Goal: Task Accomplishment & Management: Manage account settings

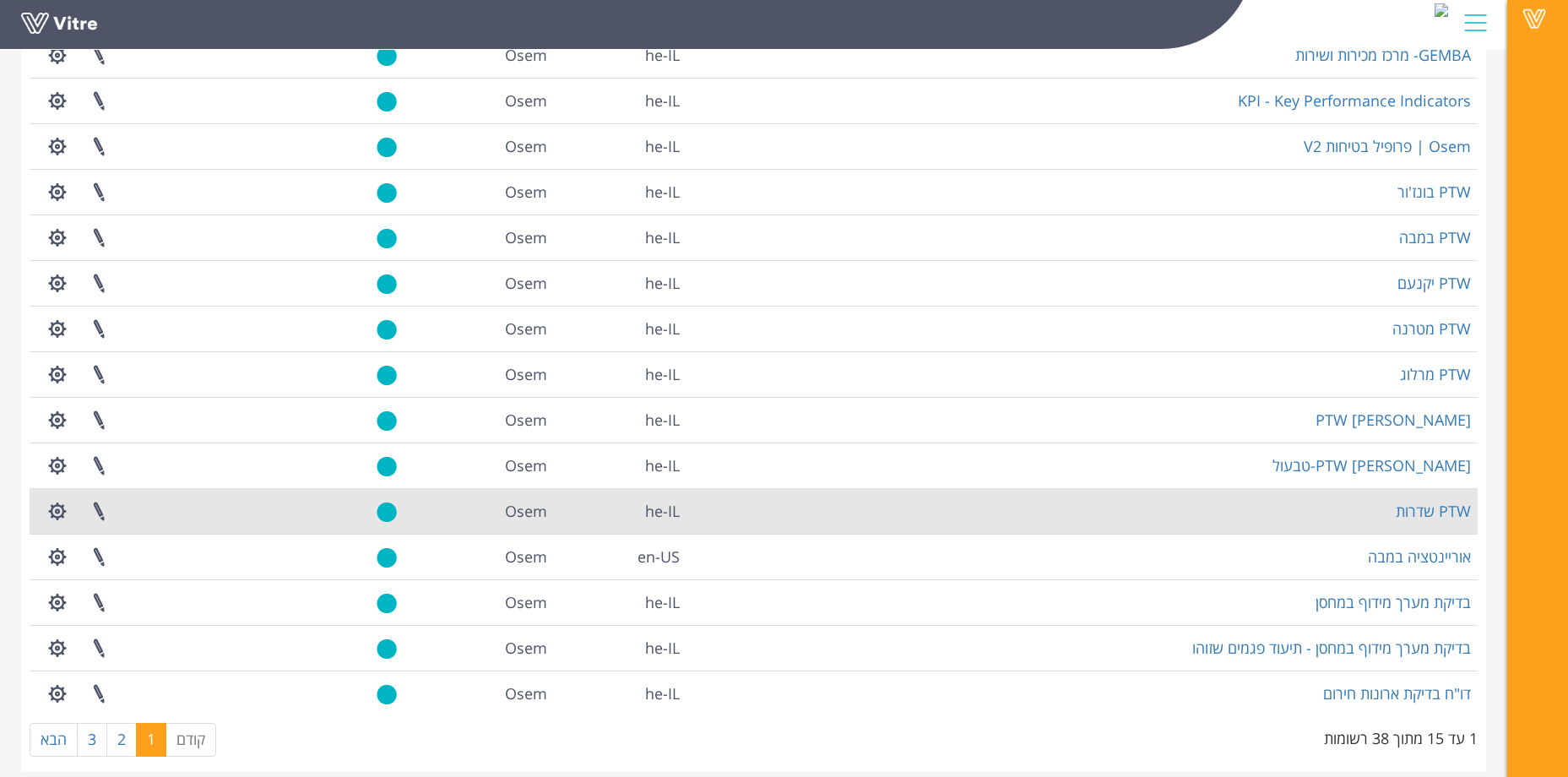
scroll to position [196, 0]
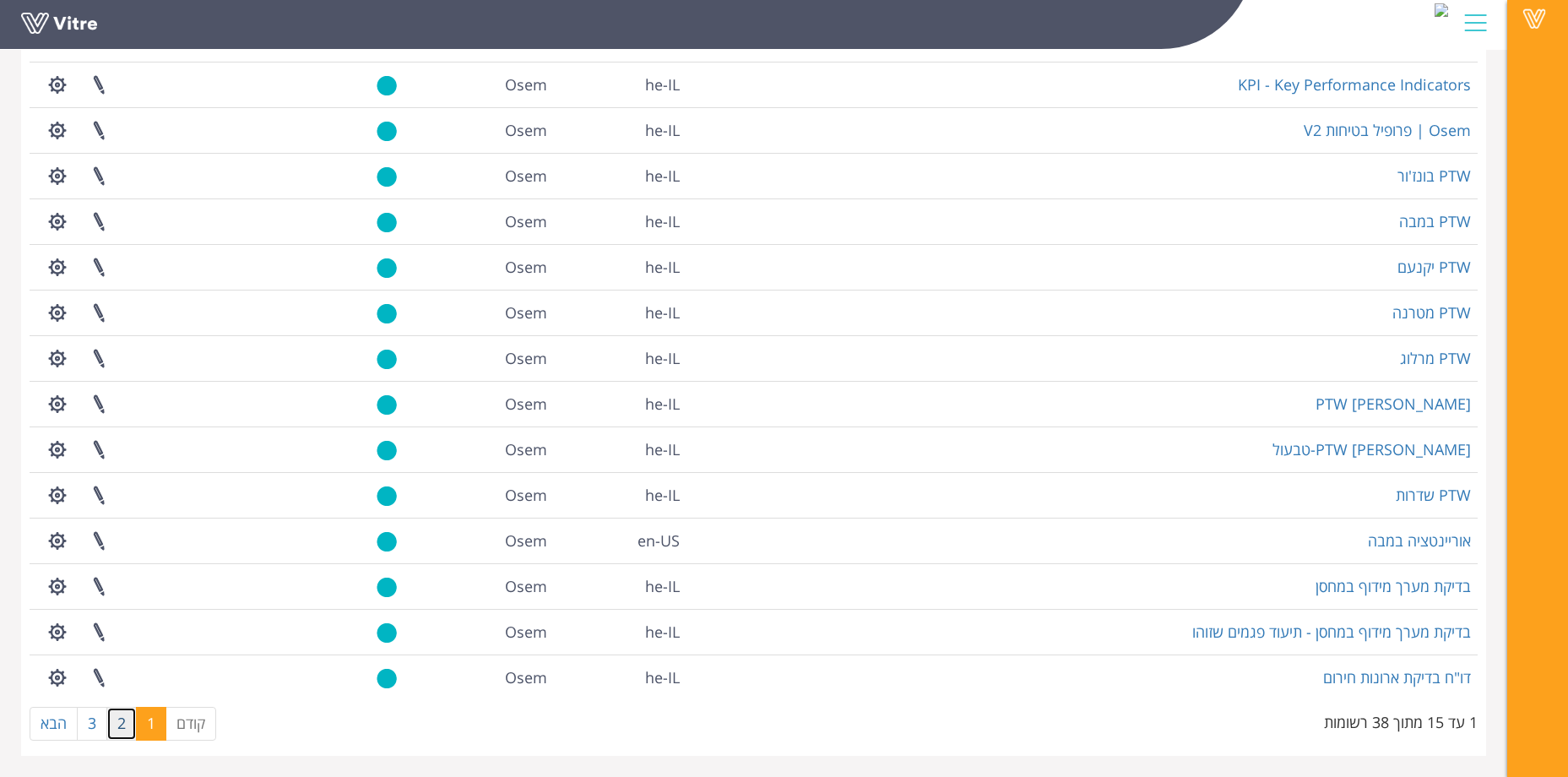
click at [112, 734] on link "2" at bounding box center [121, 723] width 30 height 34
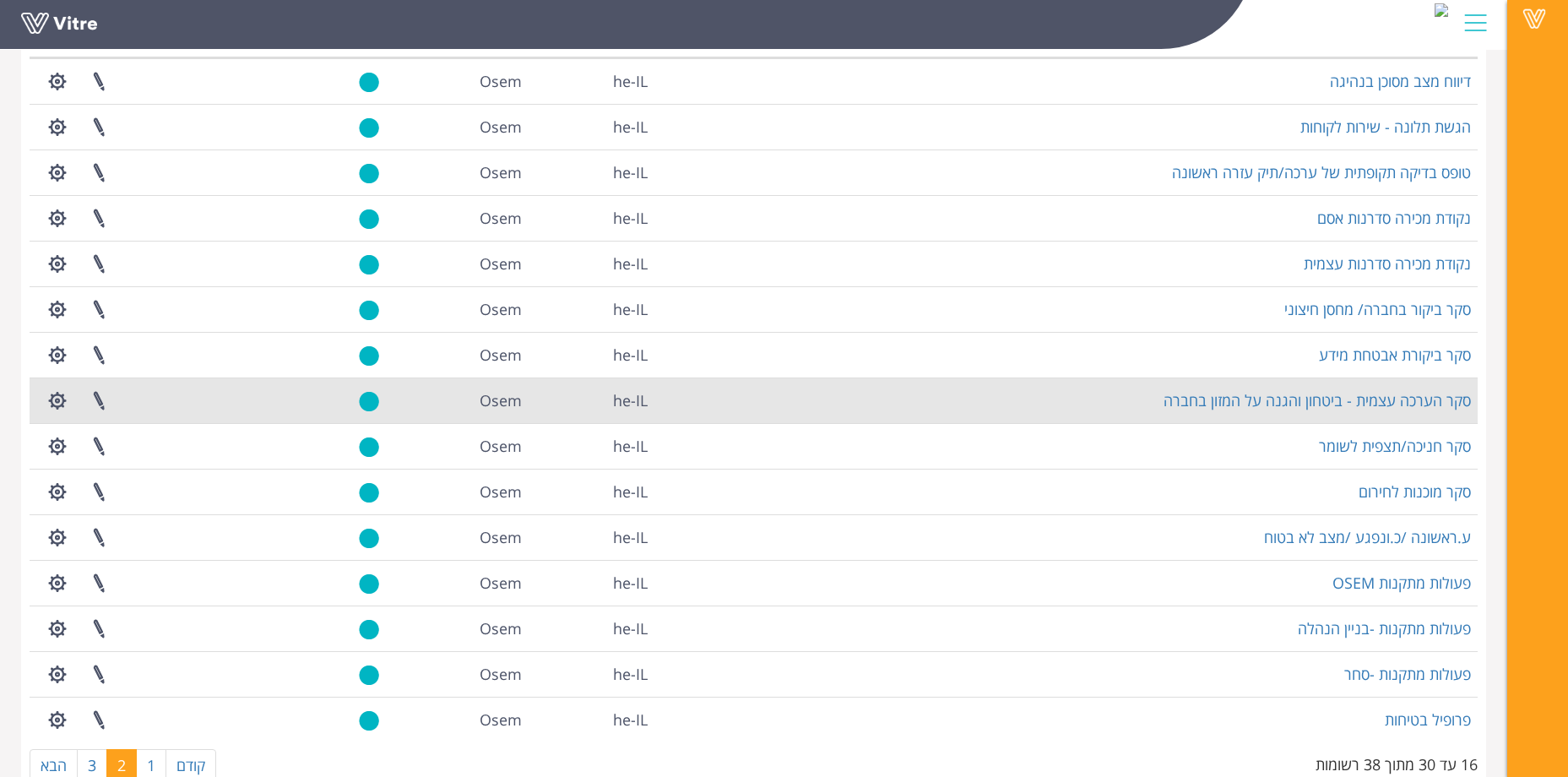
scroll to position [169, 0]
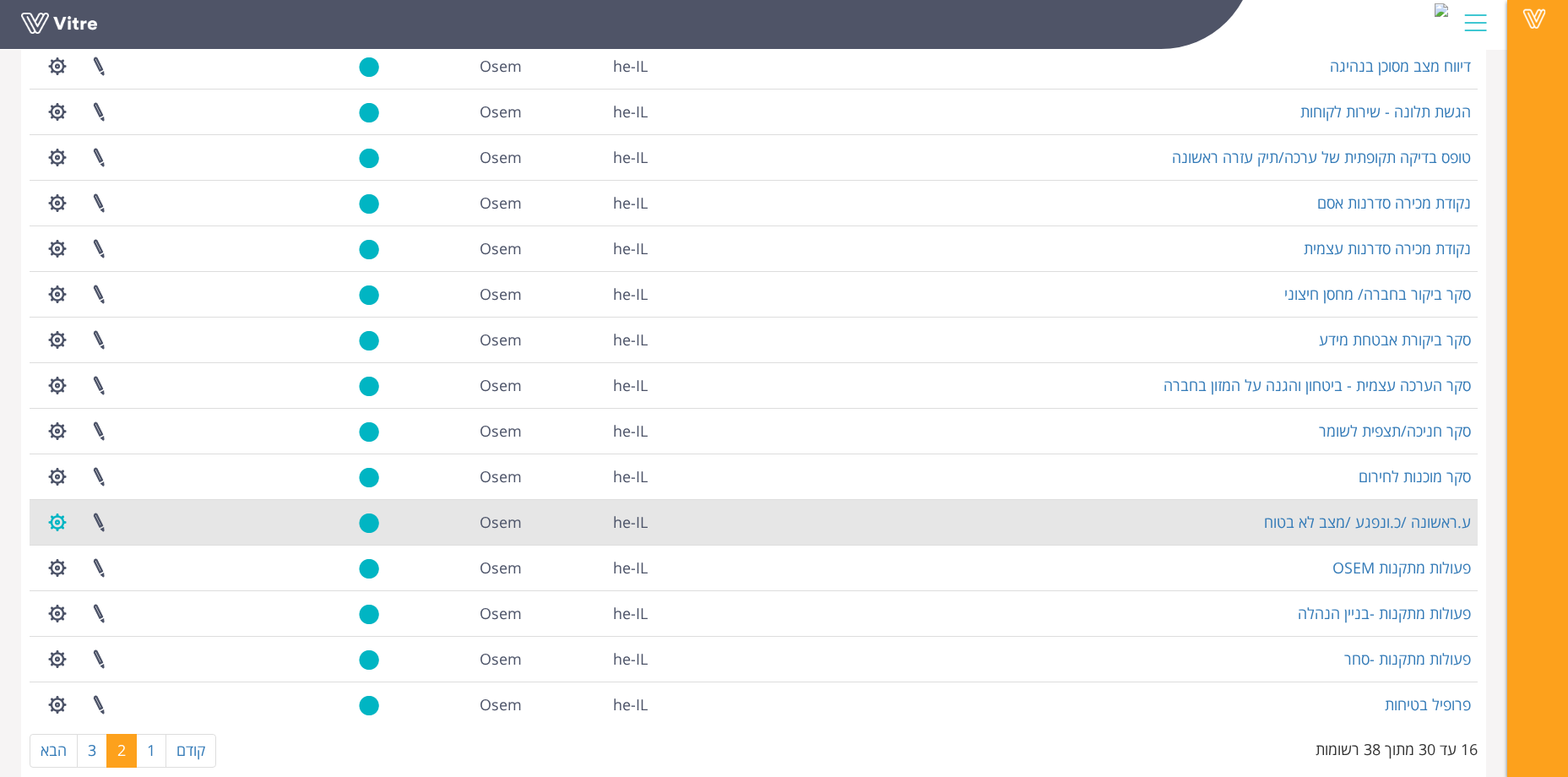
click at [51, 522] on button "button" at bounding box center [57, 522] width 42 height 45
click at [112, 582] on link "הגדרת משתמשים" at bounding box center [104, 583] width 133 height 22
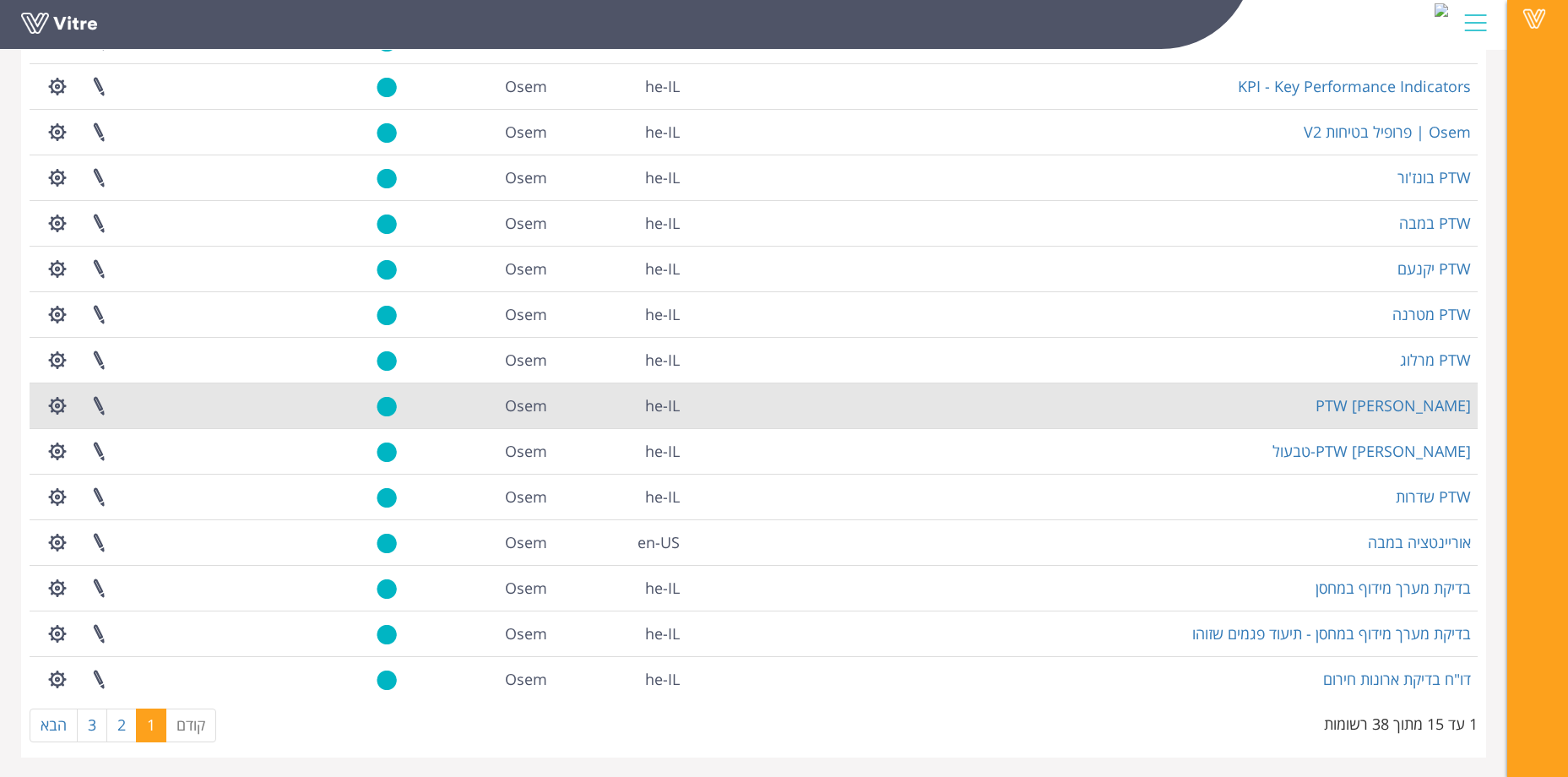
scroll to position [196, 0]
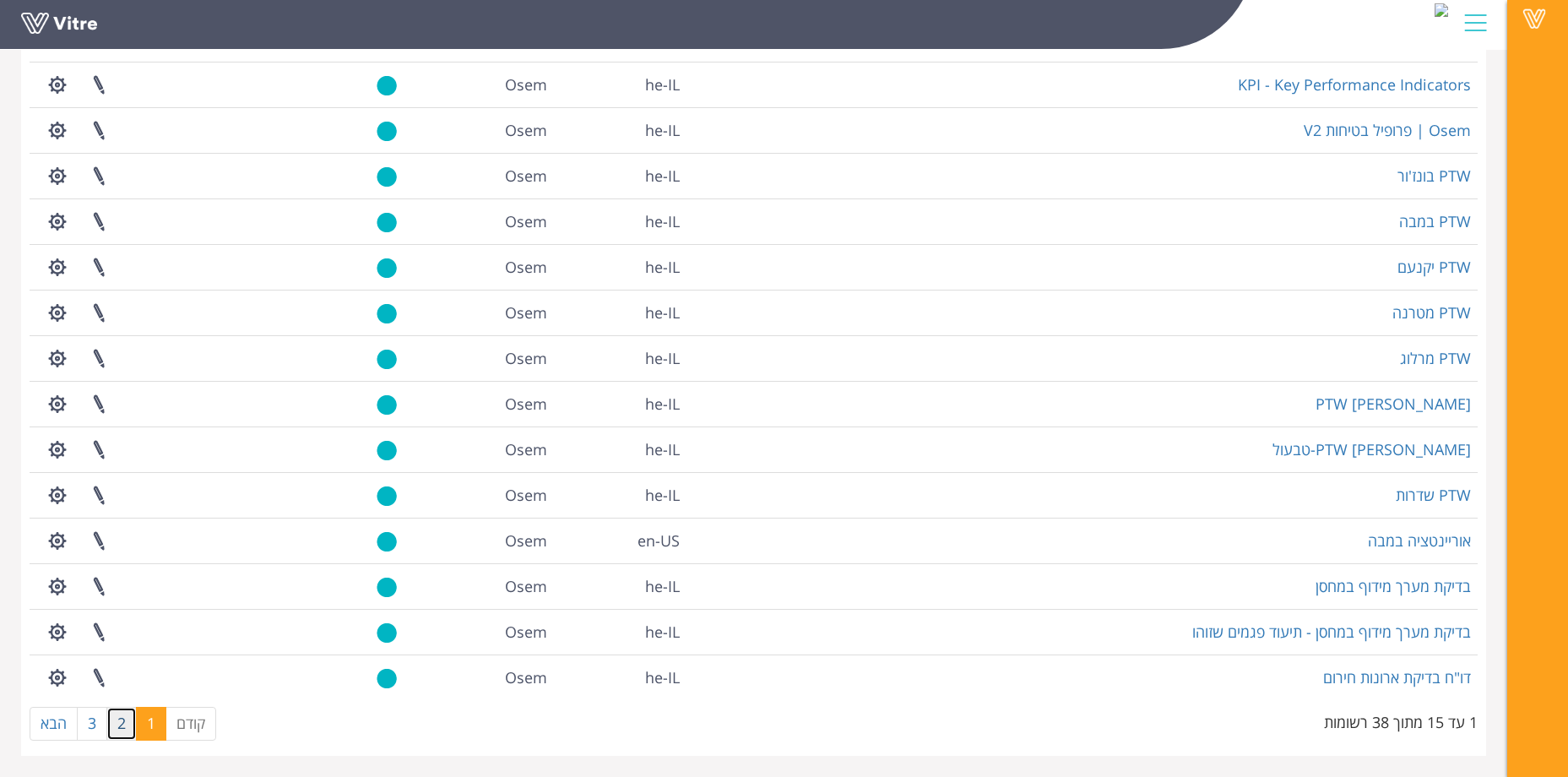
click at [116, 733] on link "2" at bounding box center [121, 723] width 30 height 34
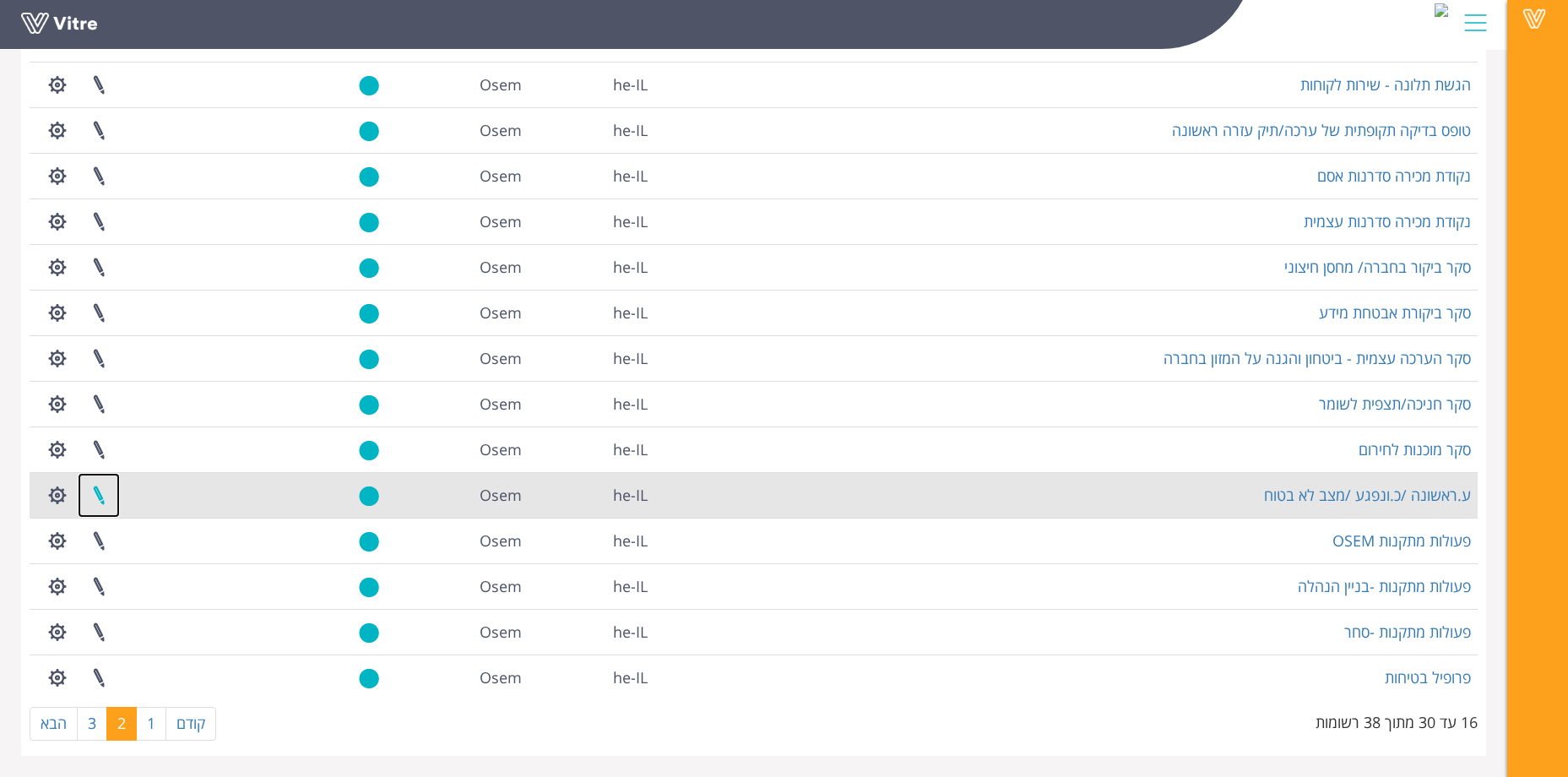
click at [96, 497] on link at bounding box center [99, 495] width 42 height 45
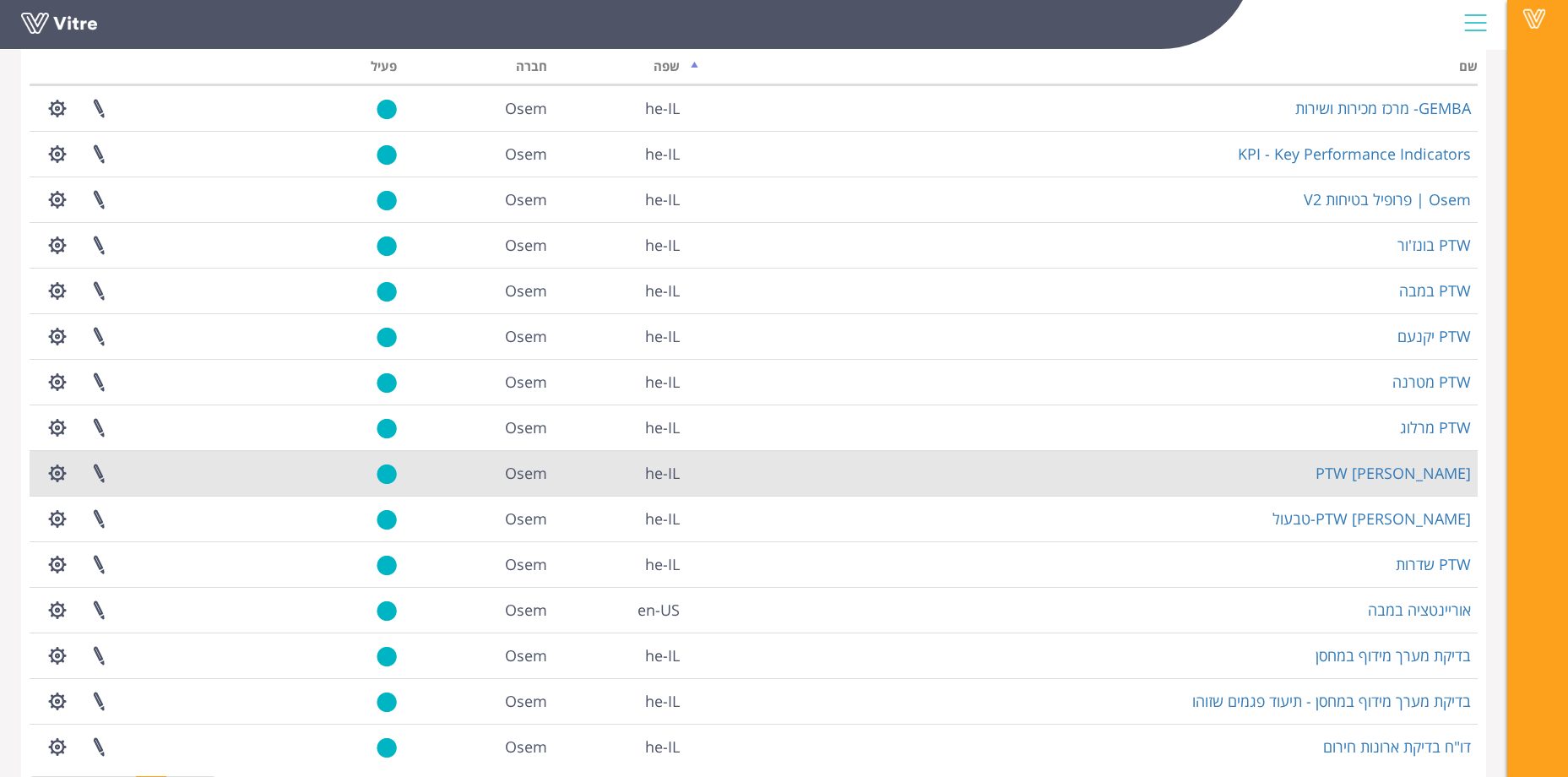
scroll to position [196, 0]
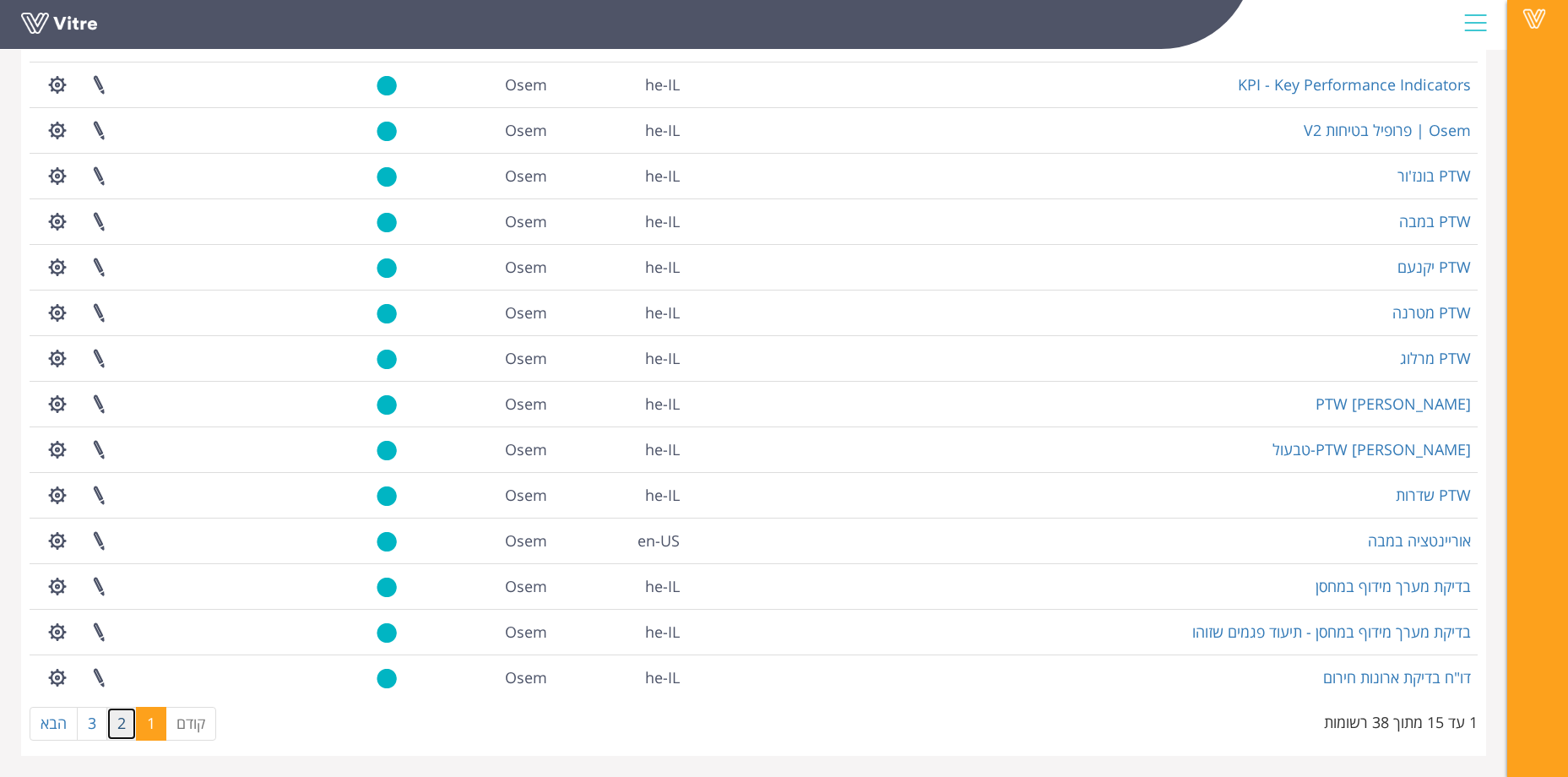
click at [109, 722] on link "2" at bounding box center [121, 723] width 30 height 34
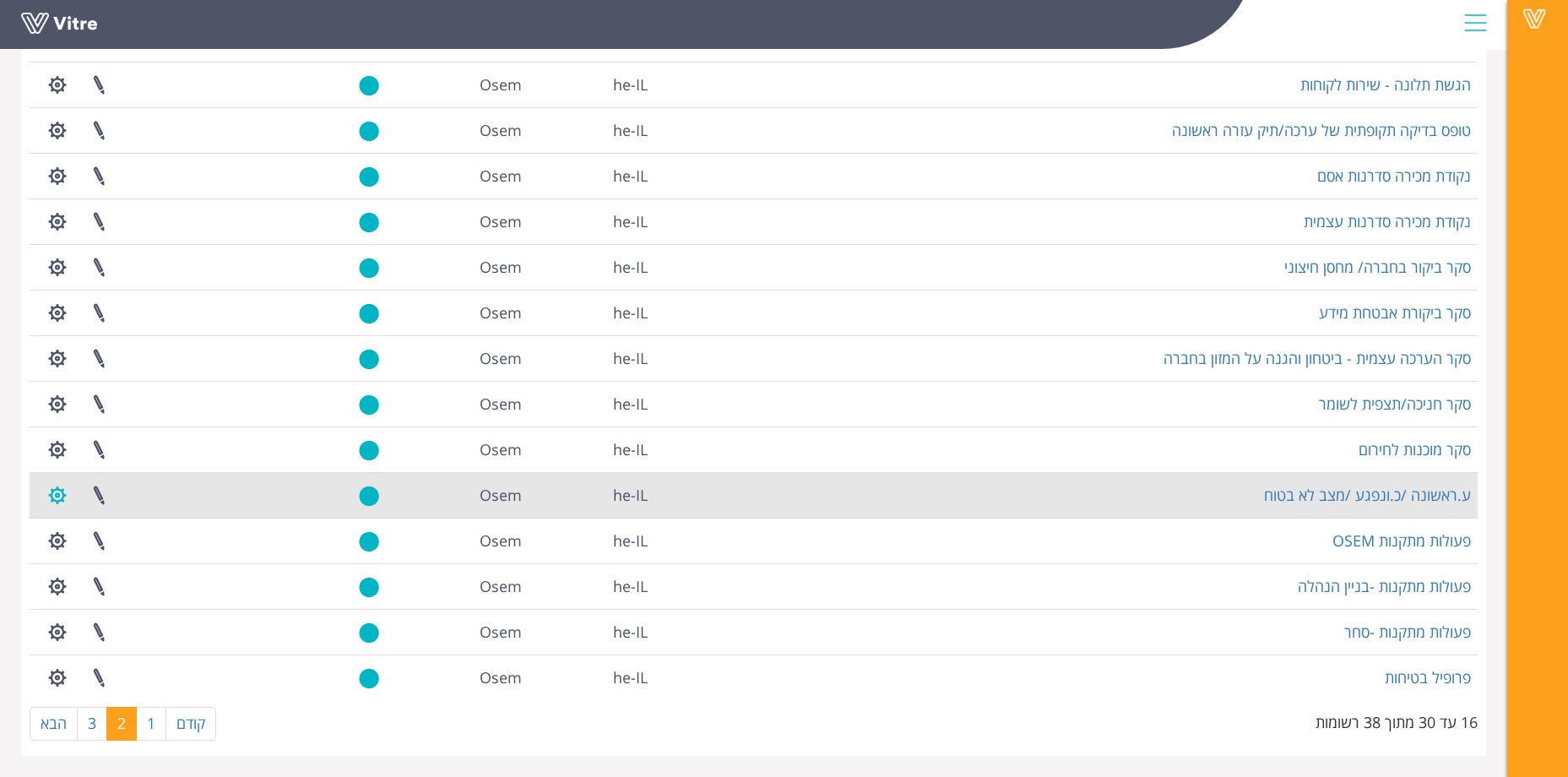
click at [60, 502] on button "button" at bounding box center [57, 495] width 42 height 45
click at [138, 560] on link "הגדרת משתמשים" at bounding box center [104, 557] width 133 height 22
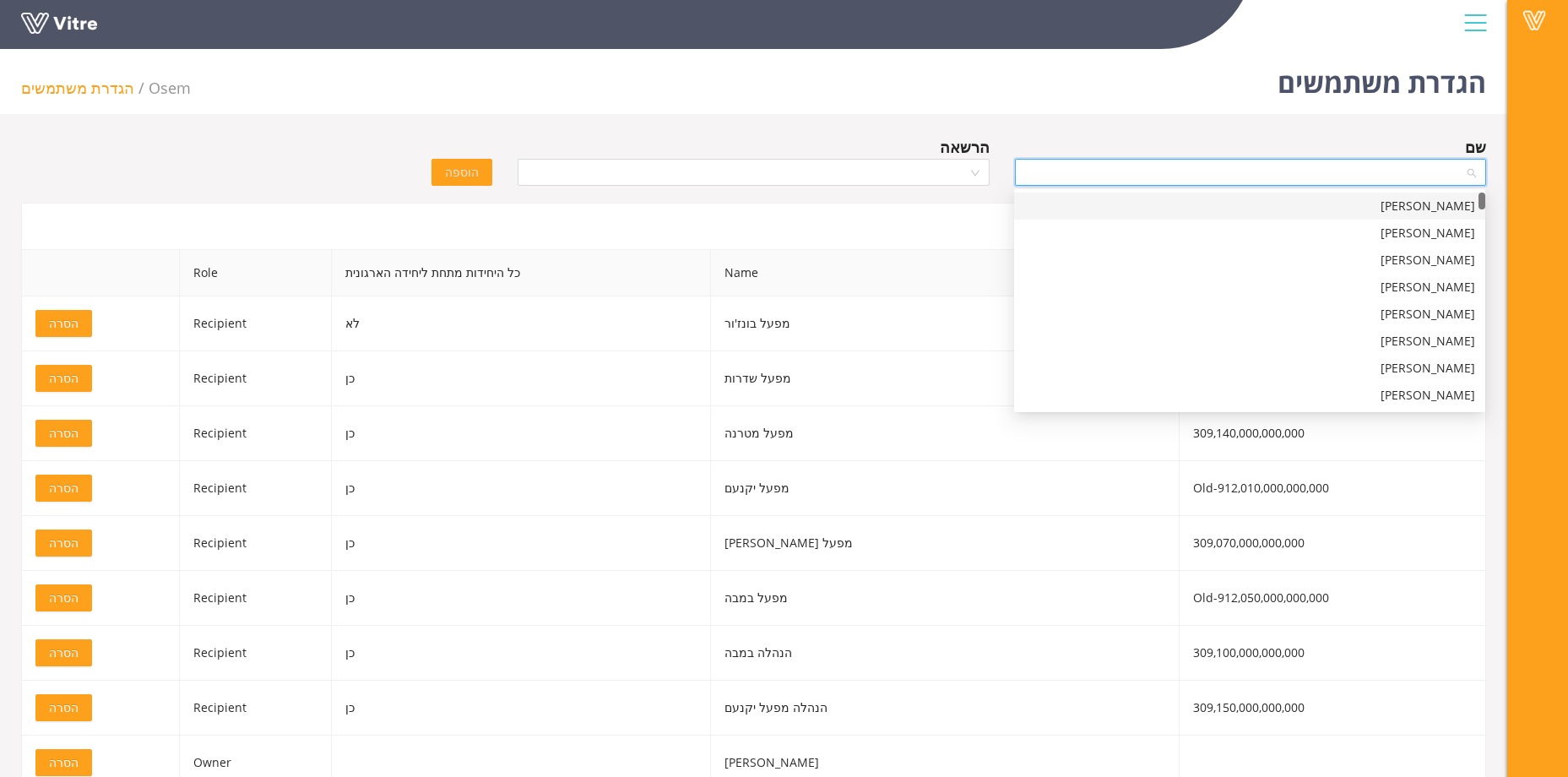
click at [1239, 169] on input "search" at bounding box center [1244, 172] width 439 height 25
